Goal: Transaction & Acquisition: Book appointment/travel/reservation

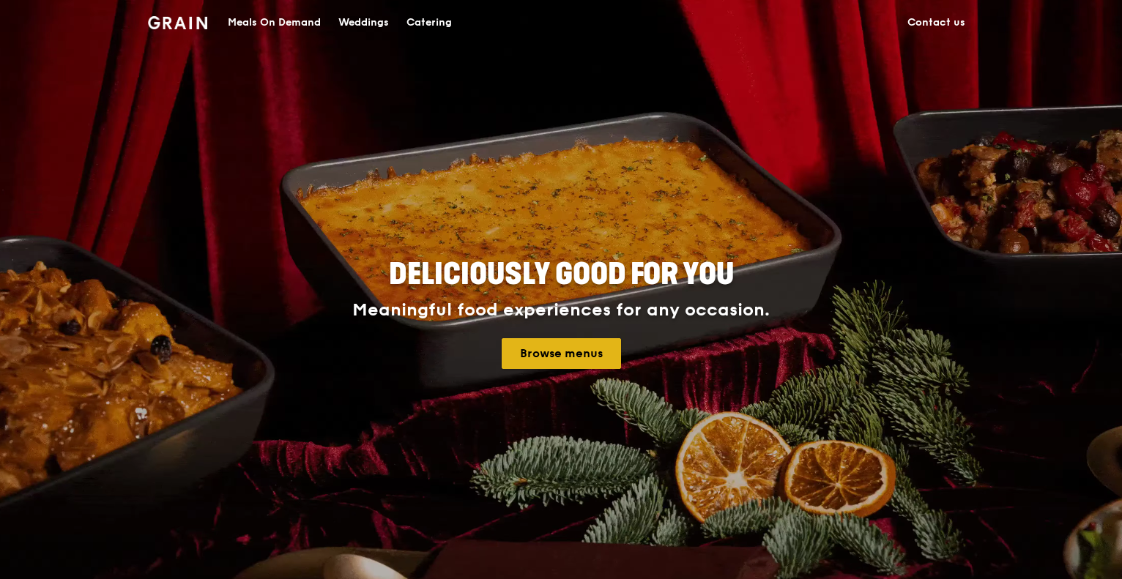
click at [605, 353] on link "Browse menus" at bounding box center [561, 353] width 119 height 31
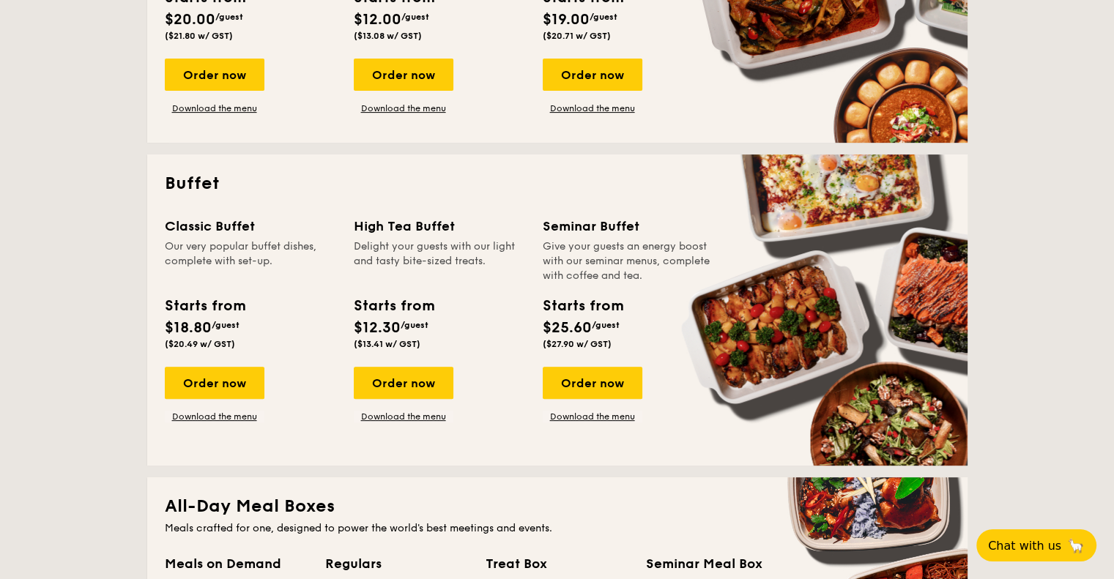
scroll to position [512, 0]
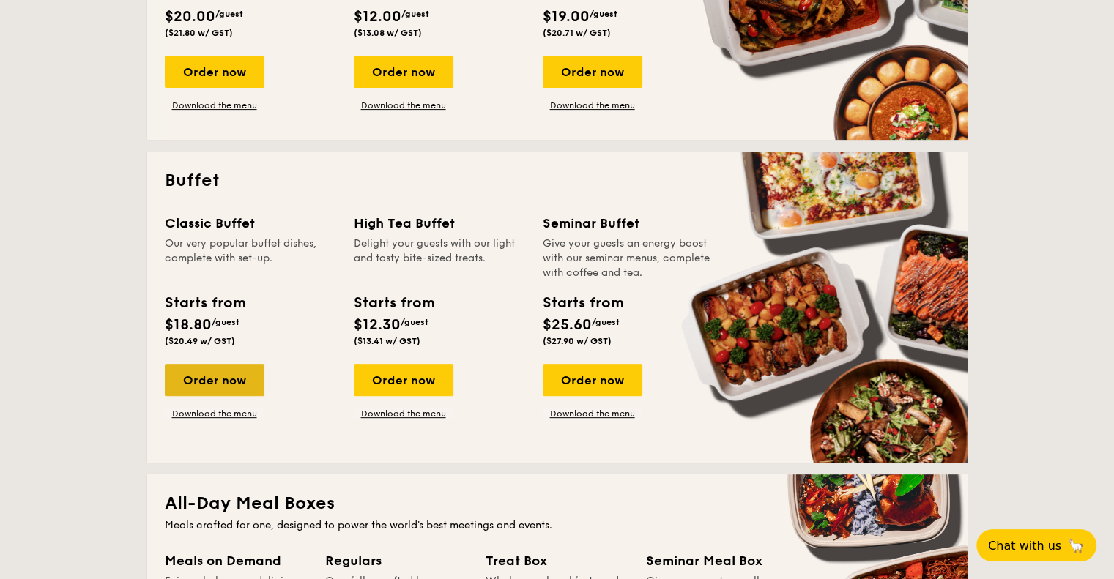
click at [247, 380] on div "Order now" at bounding box center [215, 380] width 100 height 32
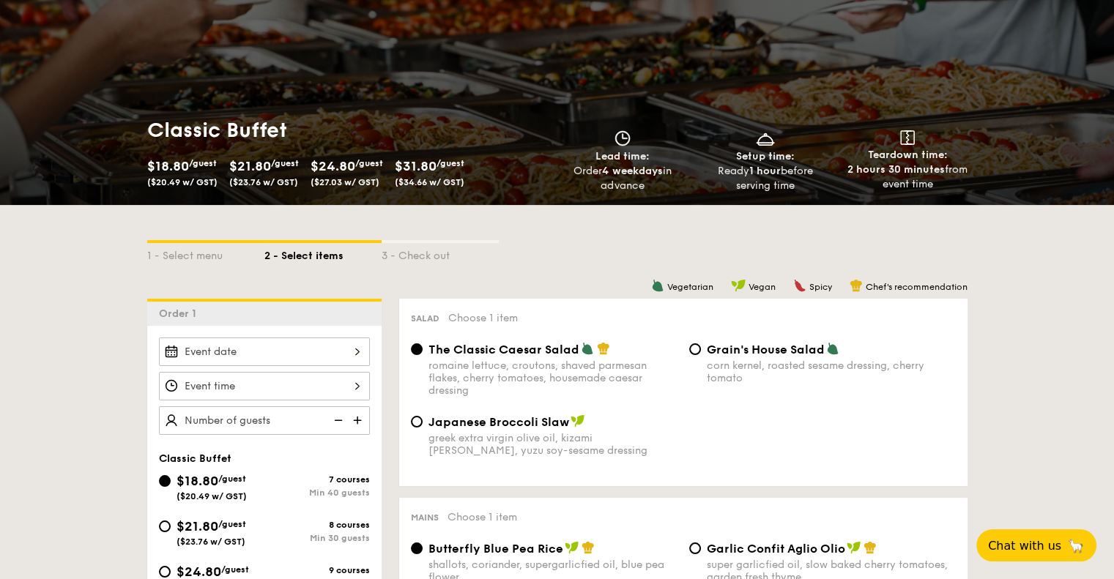
scroll to position [293, 0]
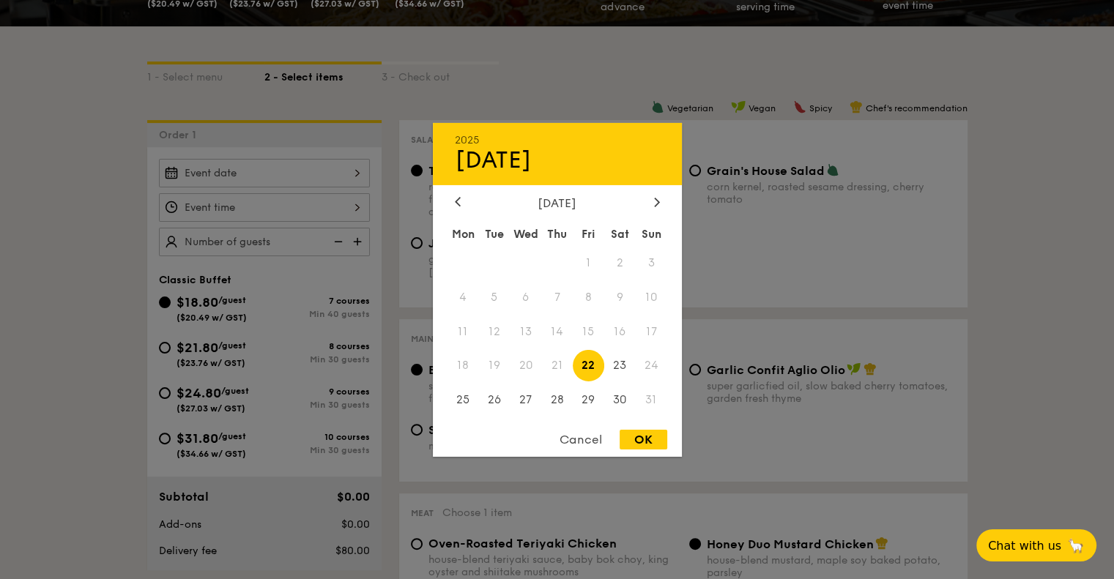
click at [333, 179] on div "2025 Aug [DATE] Tue Wed Thu Fri Sat Sun 1 2 3 4 5 6 7 8 9 10 11 12 13 14 15 16 …" at bounding box center [264, 173] width 211 height 29
click at [651, 200] on div at bounding box center [656, 202] width 13 height 14
click at [621, 265] on span "6" at bounding box center [619, 262] width 31 height 31
click at [641, 436] on div "OK" at bounding box center [643, 440] width 48 height 20
type input "[DATE]"
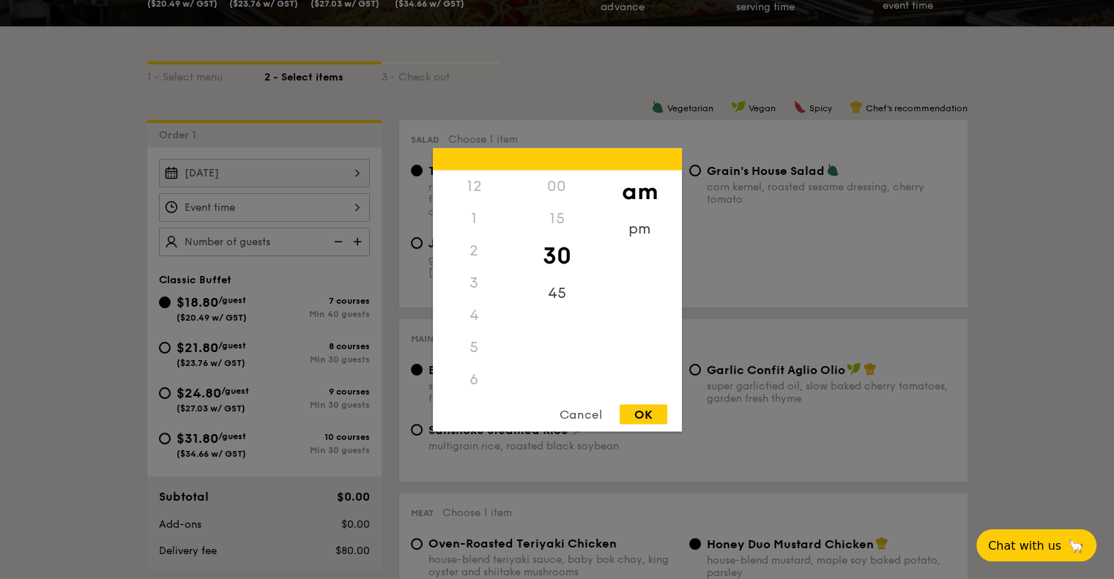
click at [344, 206] on div "12 1 2 3 4 5 6 7 8 9 10 11 00 15 30 45 am pm Cancel OK" at bounding box center [264, 207] width 211 height 29
drag, startPoint x: 475, startPoint y: 359, endPoint x: 471, endPoint y: 292, distance: 67.5
click at [483, 250] on div "12 1 2 3 4 5 6 7 8 9 10 11" at bounding box center [474, 281] width 83 height 223
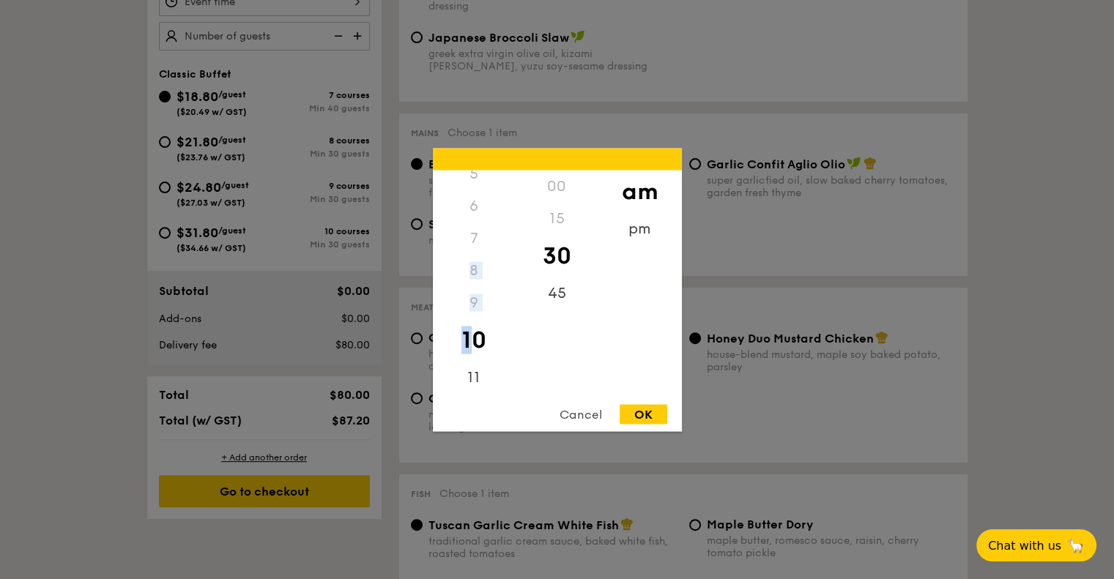
scroll to position [512, 0]
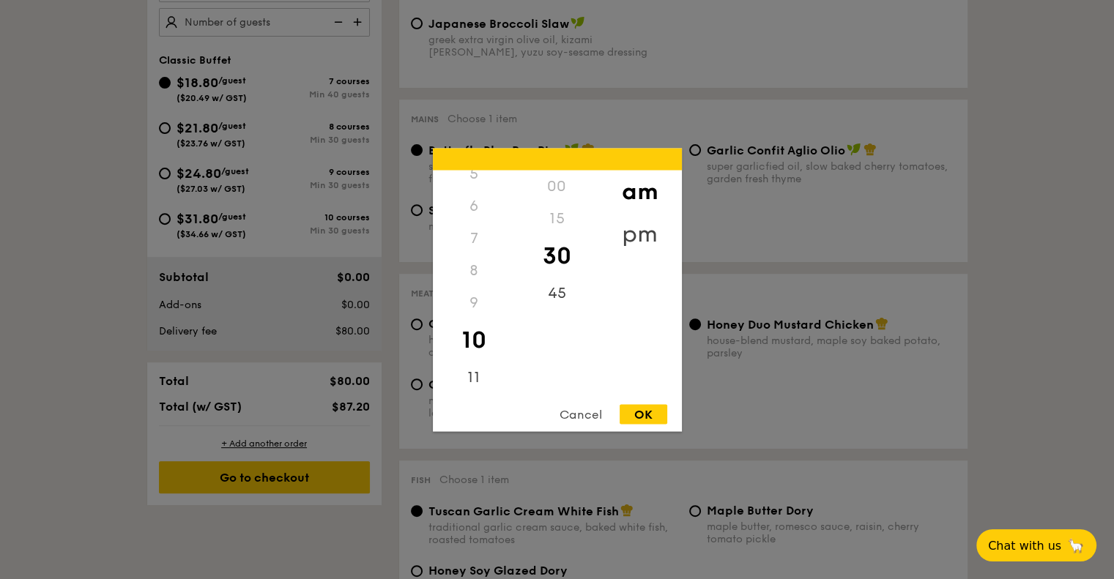
click at [635, 231] on div "pm" at bounding box center [639, 233] width 83 height 42
click at [473, 179] on div "5" at bounding box center [474, 178] width 83 height 42
click at [659, 415] on div "OK" at bounding box center [643, 414] width 48 height 20
type input "5:30PM"
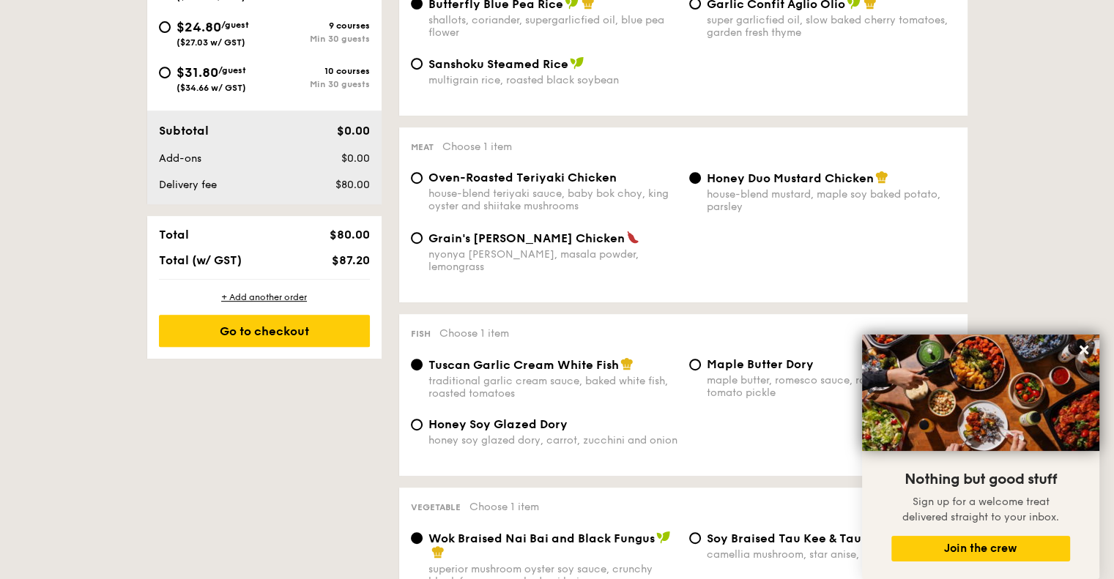
scroll to position [220, 0]
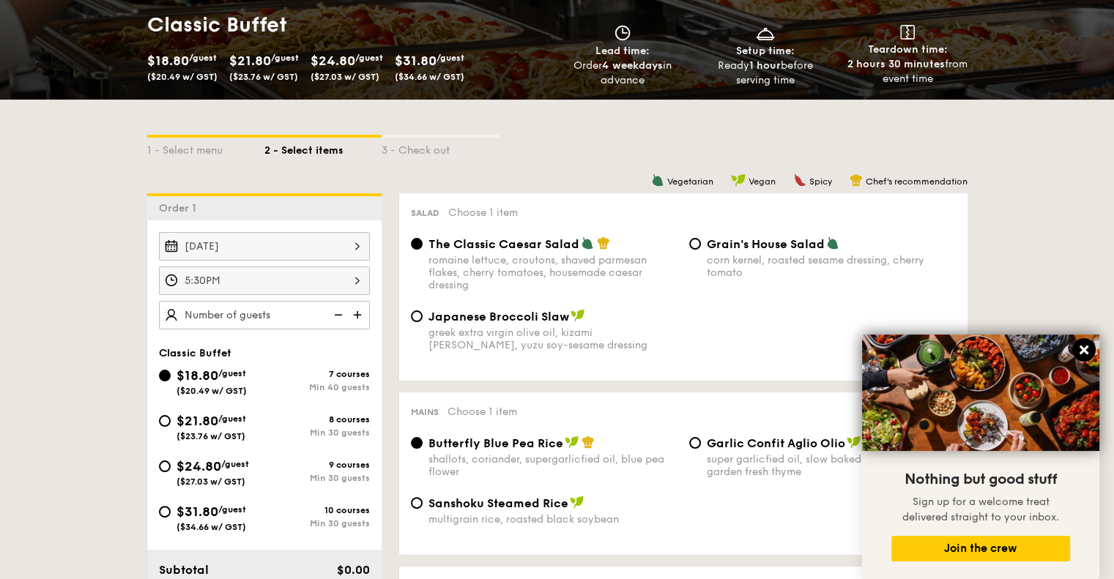
click at [1089, 351] on button at bounding box center [1083, 349] width 23 height 23
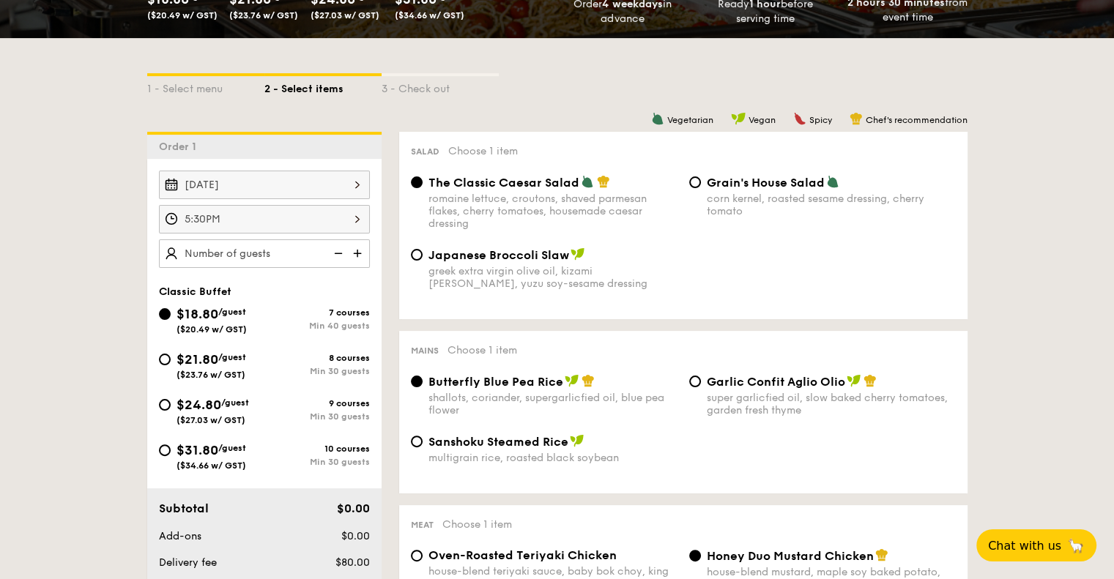
scroll to position [366, 0]
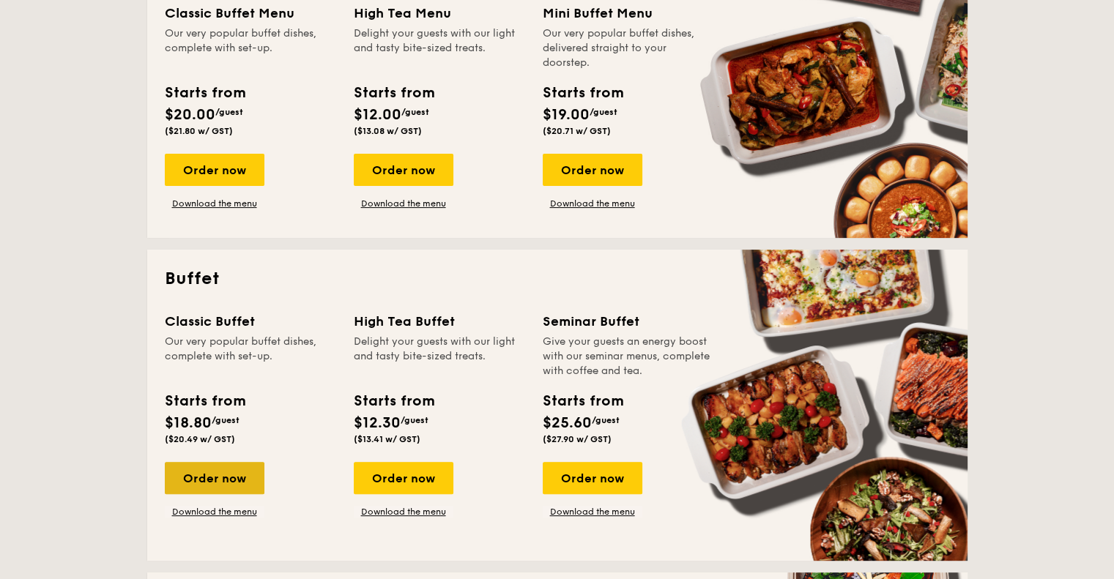
scroll to position [439, 0]
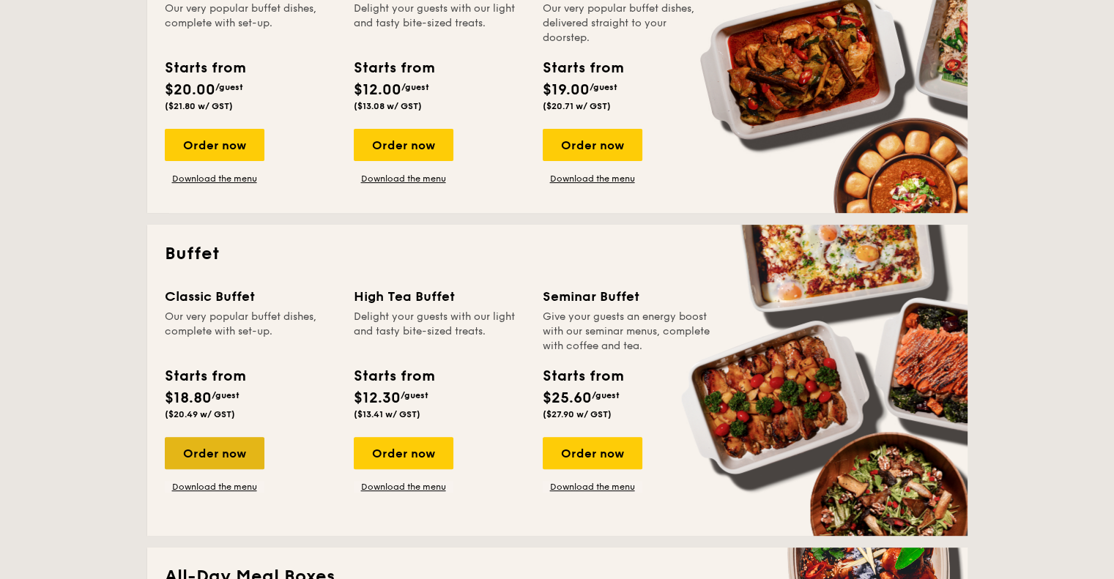
click at [233, 452] on div "Order now" at bounding box center [215, 453] width 100 height 32
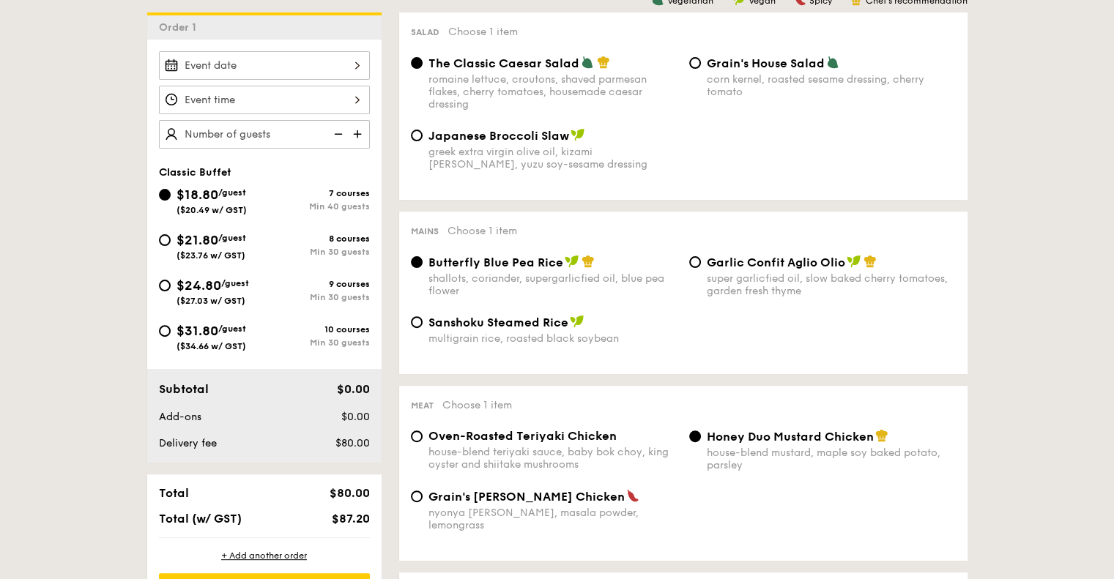
scroll to position [366, 0]
